Goal: Navigation & Orientation: Find specific page/section

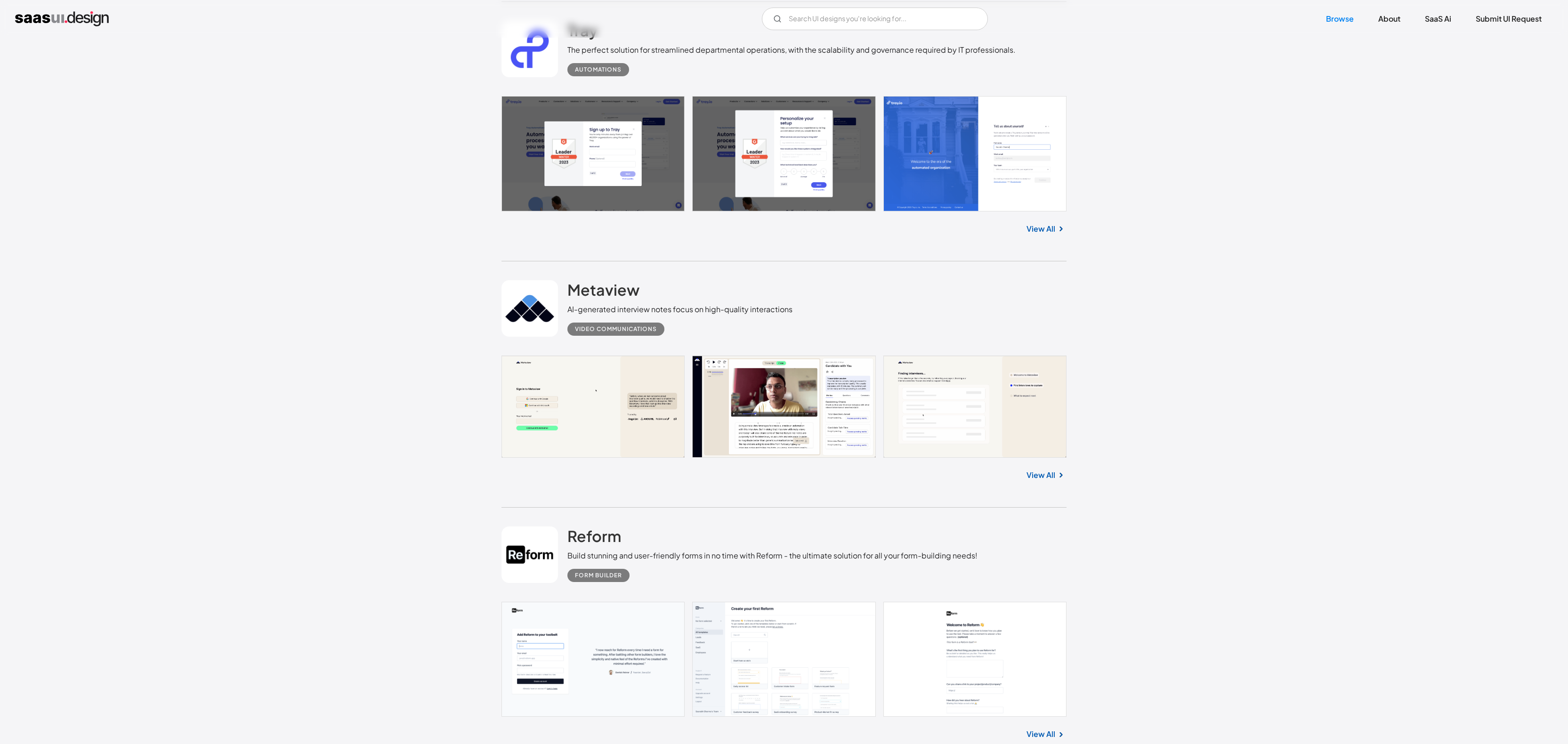
scroll to position [1151, 0]
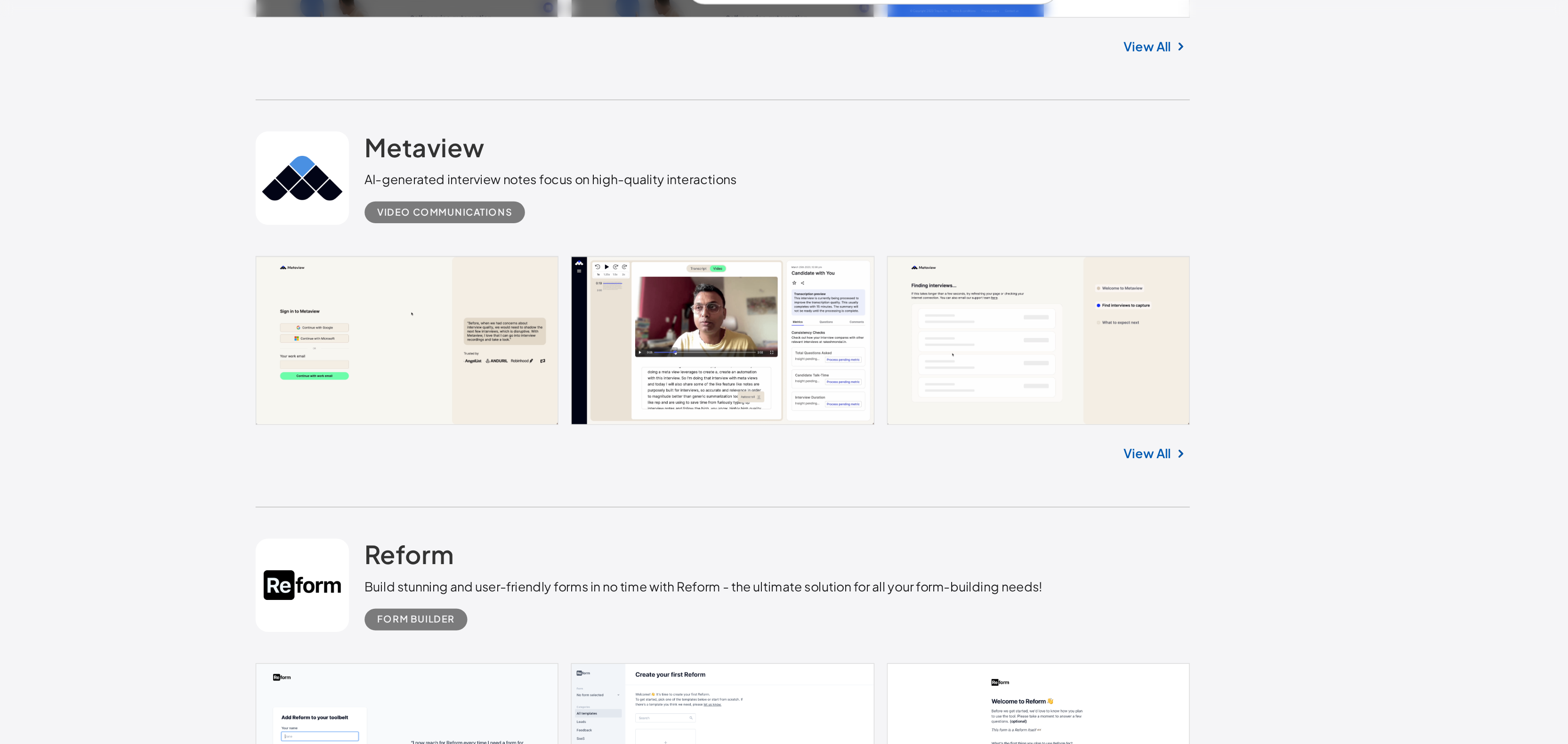
click at [797, 232] on link at bounding box center [784, 233] width 565 height 101
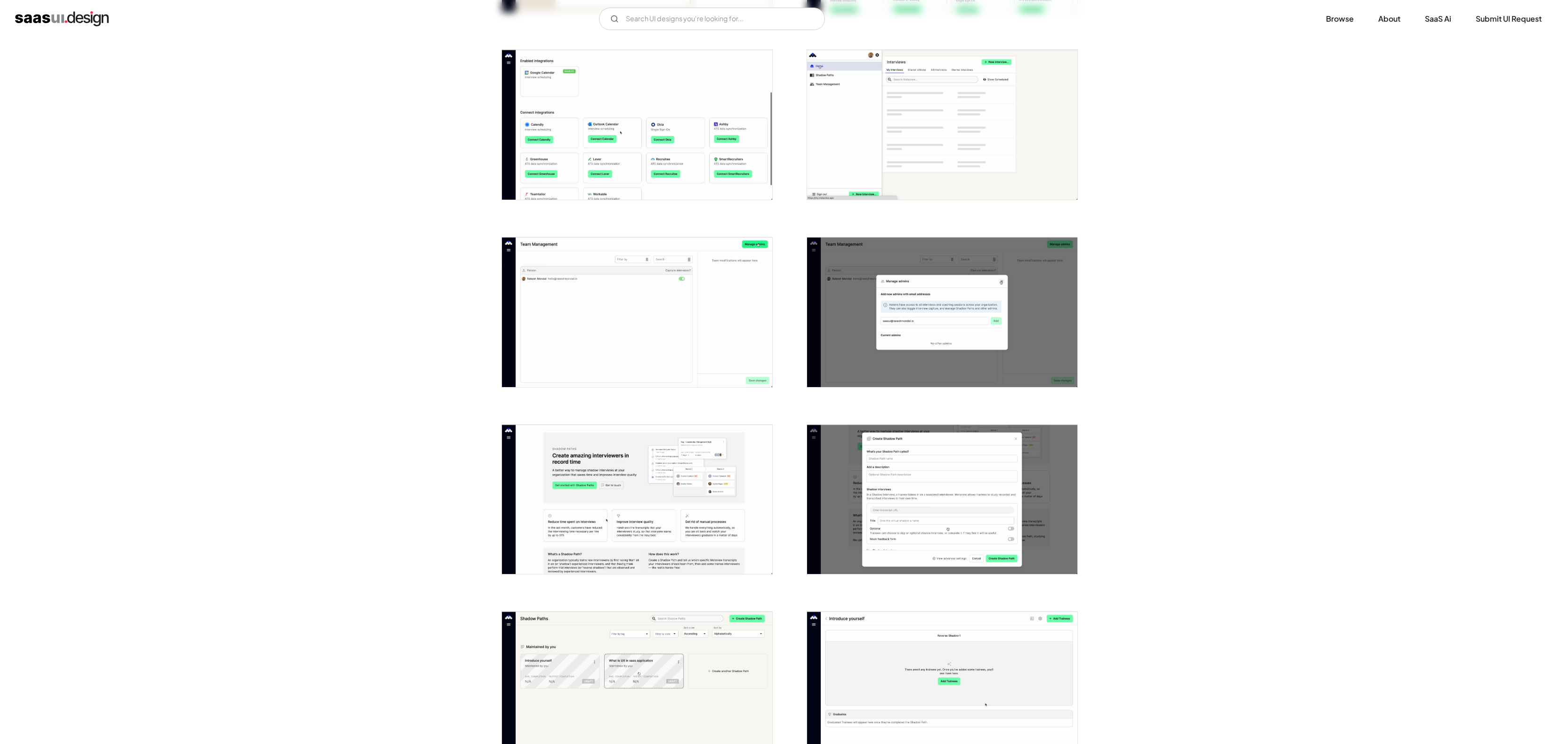
scroll to position [716, 0]
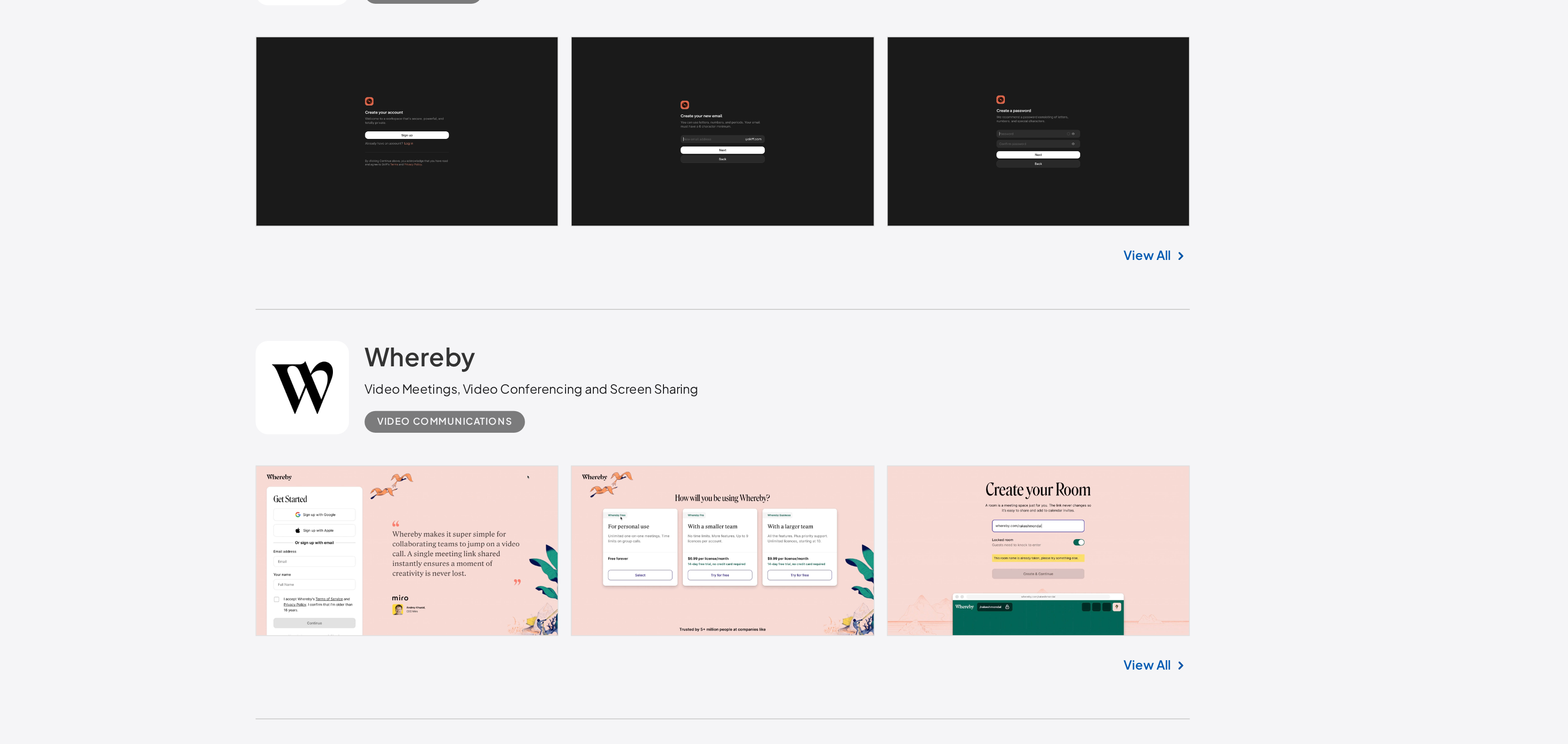
scroll to position [2848, 0]
